Goal: Information Seeking & Learning: Learn about a topic

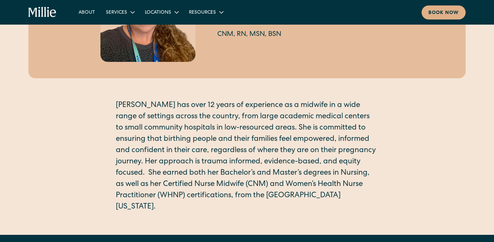
scroll to position [105, 0]
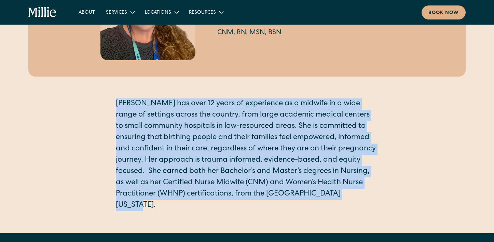
drag, startPoint x: 362, startPoint y: 198, endPoint x: 102, endPoint y: 98, distance: 278.0
click at [102, 98] on div "[PERSON_NAME] Nurse-Midwife CNM, RN, MSN, BSN Mackenzie has over 12 years of ex…" at bounding box center [246, 76] width 437 height 270
copy p "[PERSON_NAME] has over 12 years of experience as a midwife in a wide range of s…"
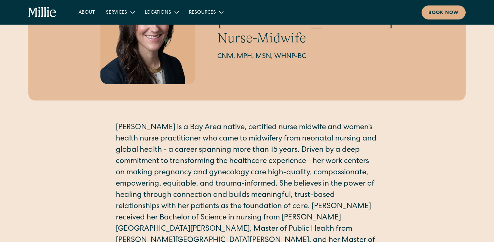
scroll to position [121, 0]
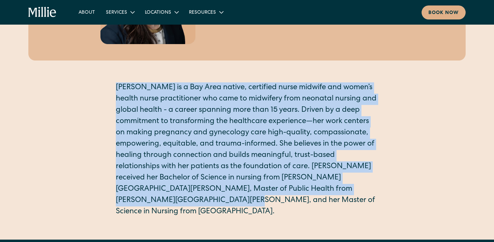
drag, startPoint x: 172, startPoint y: 205, endPoint x: 107, endPoint y: 91, distance: 131.4
click at [107, 91] on div "Katie Millar Nurse-Midwife CNM, MPH, MSN, WHNP-BC Katie Millar is a Bay Area na…" at bounding box center [246, 71] width 437 height 292
copy p "Katie Millar is a Bay Area native, certified nurse midwife and women’s health n…"
